Goal: Task Accomplishment & Management: Use online tool/utility

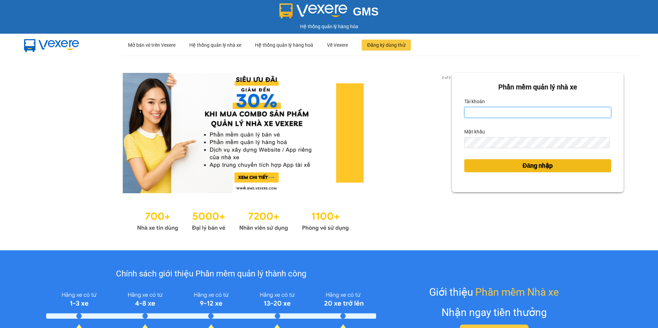
type input "hathuyen.tankimchi"
click at [539, 165] on span "Đăng nhập" at bounding box center [537, 166] width 30 height 10
